Goal: Navigation & Orientation: Go to known website

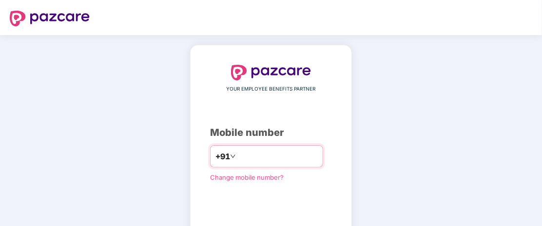
click at [253, 156] on input "number" at bounding box center [278, 157] width 80 height 16
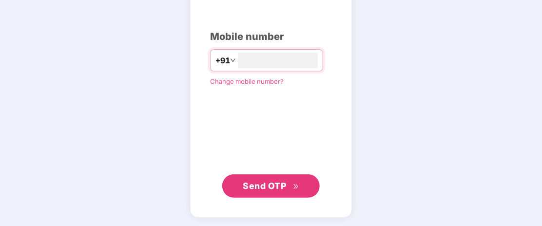
type input "**********"
click at [309, 187] on button "Send OTP" at bounding box center [270, 185] width 97 height 23
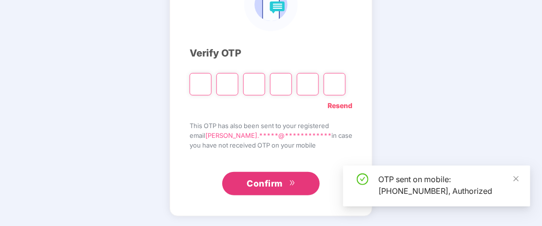
scroll to position [91, 0]
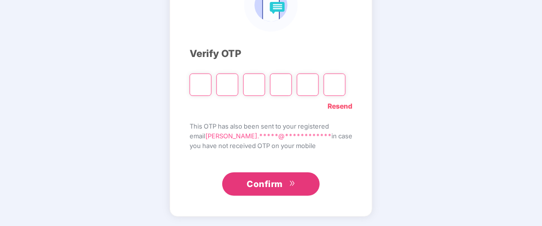
type input "*"
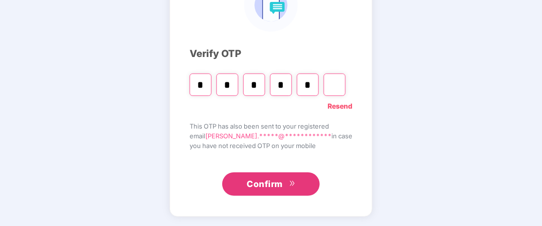
type input "*"
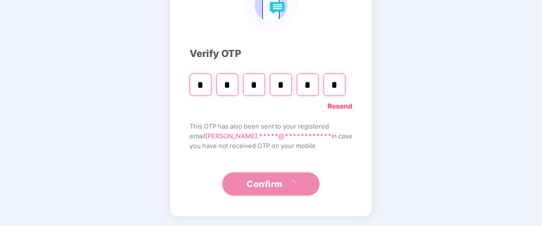
scroll to position [54, 0]
